Goal: Transaction & Acquisition: Purchase product/service

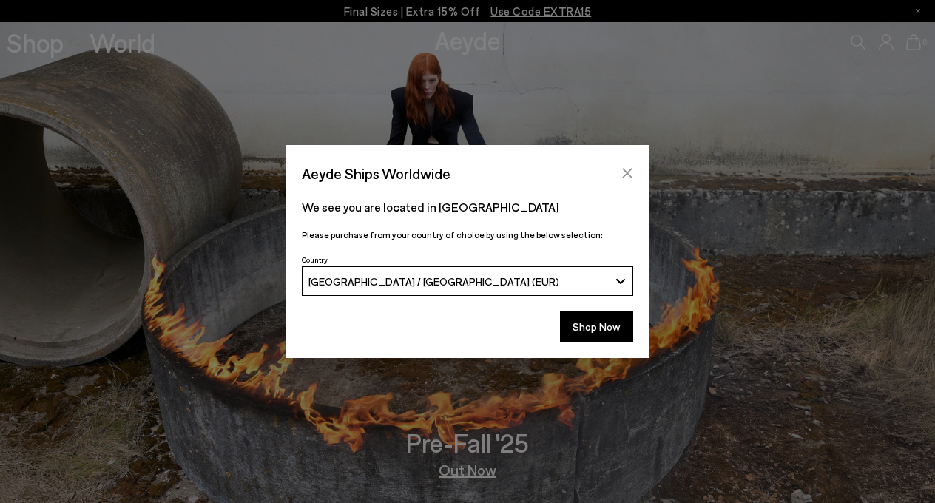
click at [623, 175] on icon "Close" at bounding box center [627, 173] width 12 height 12
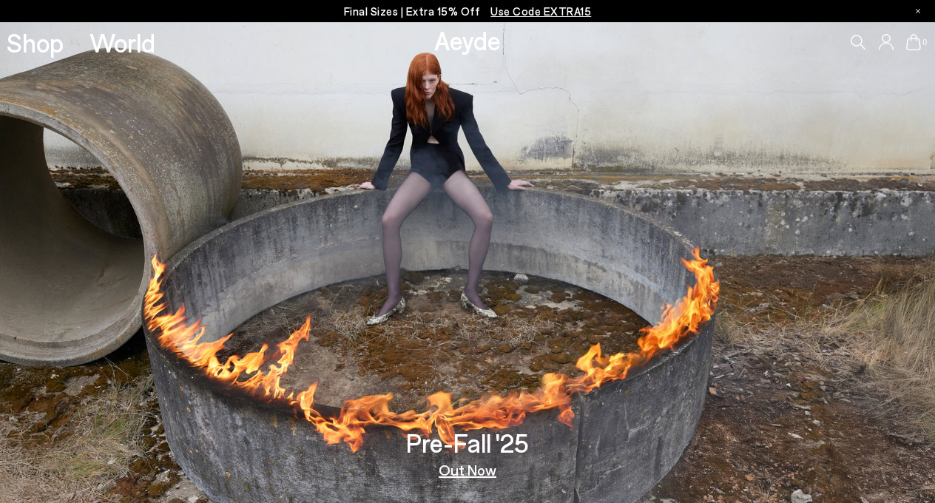
click at [862, 44] on icon at bounding box center [857, 42] width 15 height 15
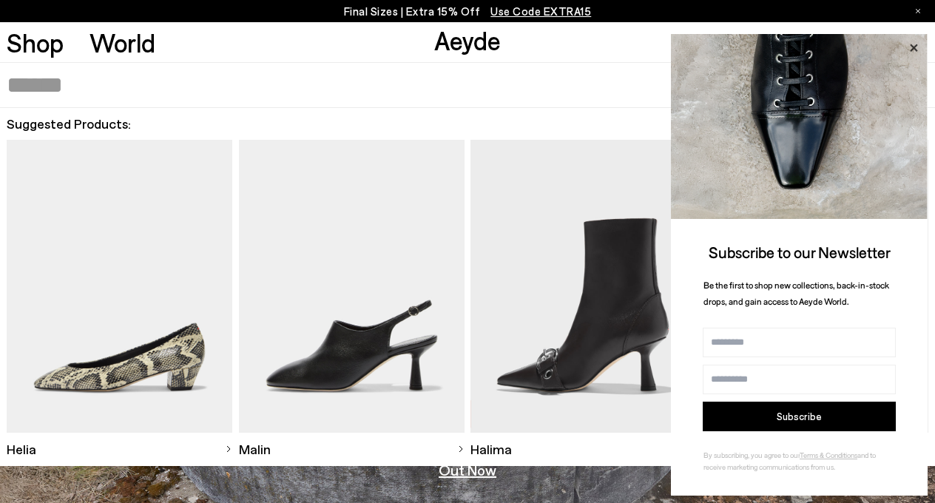
click at [917, 45] on icon at bounding box center [913, 47] width 19 height 19
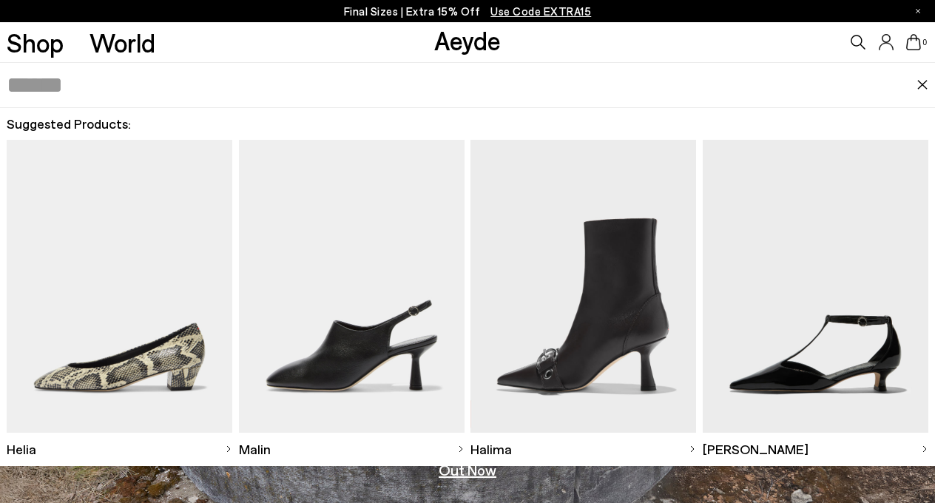
click at [633, 287] on img at bounding box center [583, 286] width 226 height 293
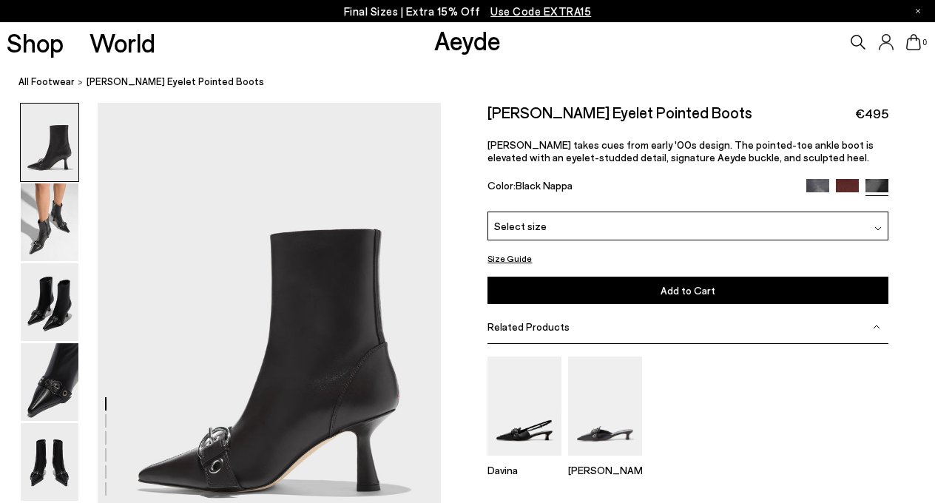
click at [576, 200] on div "Halima Eyelet Pointed Boots €495 Halima takes cues from early '00s design. The …" at bounding box center [687, 157] width 400 height 109
click at [572, 214] on div "Select size" at bounding box center [687, 225] width 400 height 29
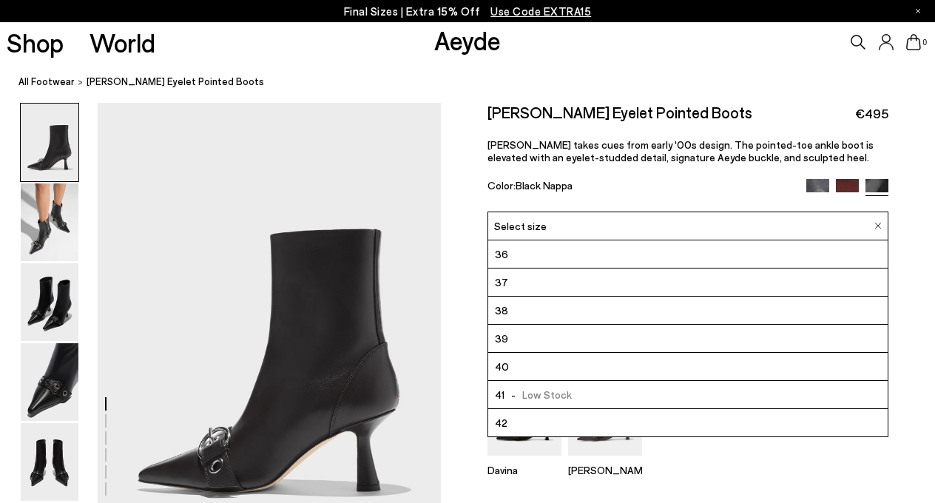
click at [572, 339] on li "39" at bounding box center [687, 339] width 399 height 28
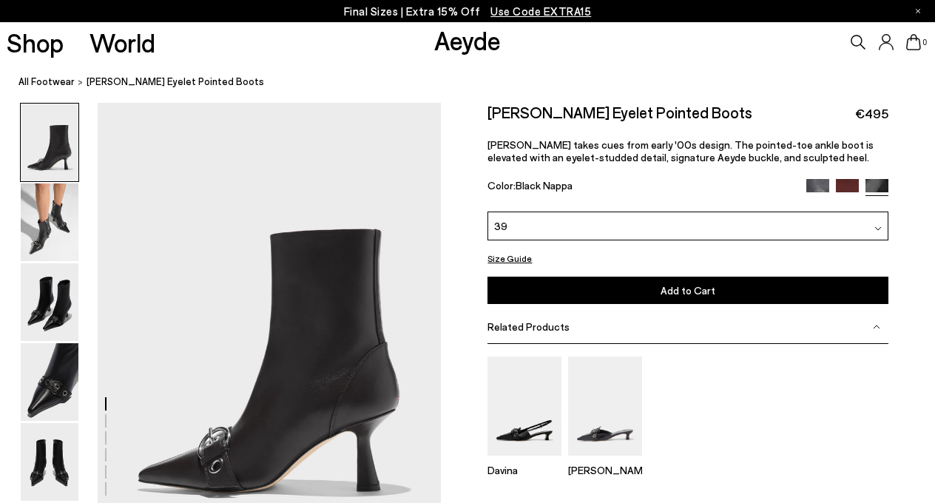
click at [646, 272] on div "Please Select a Color Black Nappa Charcoal Nappa Port Nappa Black Nappa 39 36" at bounding box center [687, 257] width 400 height 92
click at [644, 288] on button "Add to Cart Select a Size First" at bounding box center [687, 290] width 400 height 27
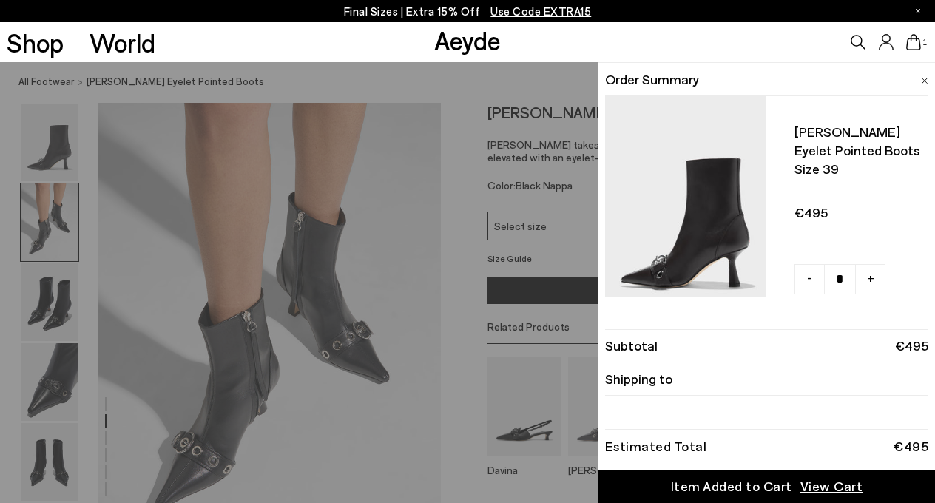
scroll to position [566, 0]
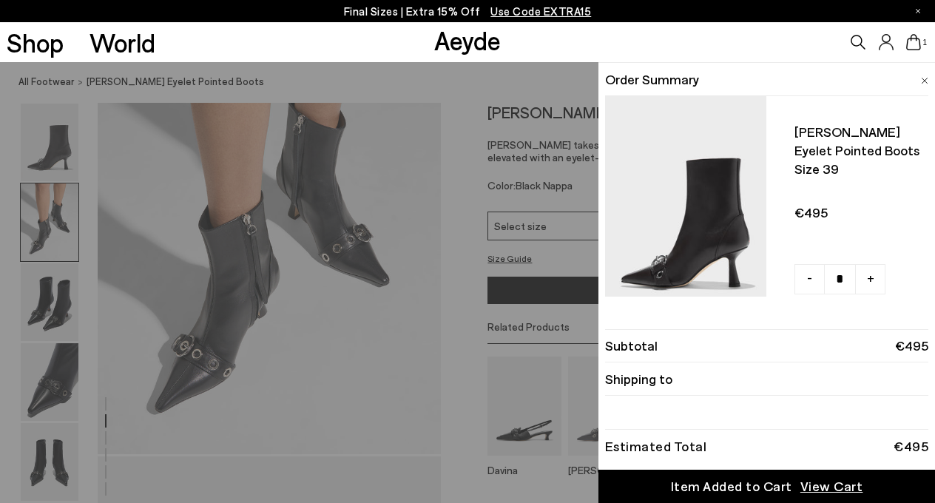
click at [819, 487] on span "View Cart" at bounding box center [831, 486] width 63 height 18
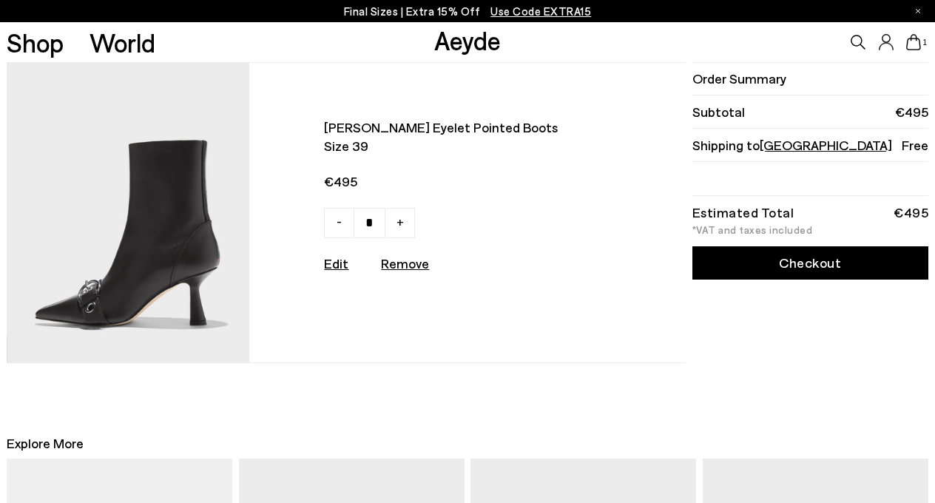
click at [771, 267] on link "Checkout" at bounding box center [810, 262] width 237 height 33
